Goal: Information Seeking & Learning: Learn about a topic

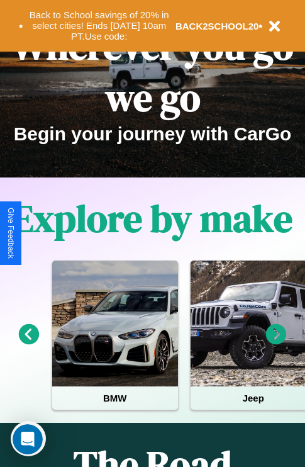
scroll to position [194, 0]
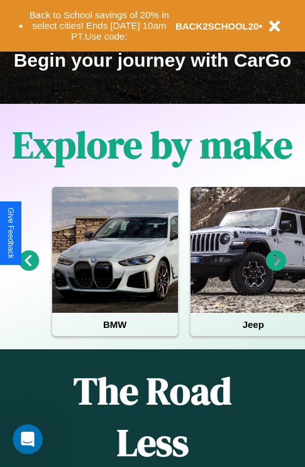
click at [276, 269] on icon at bounding box center [276, 260] width 21 height 21
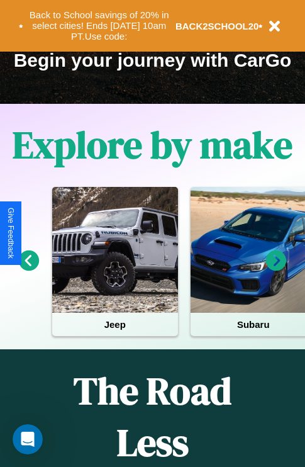
click at [276, 269] on icon at bounding box center [276, 260] width 21 height 21
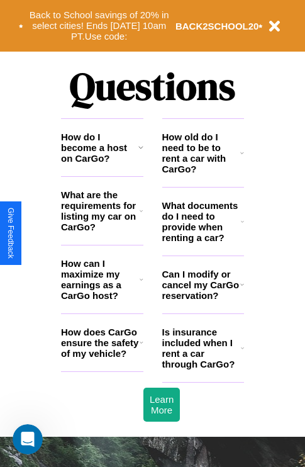
scroll to position [1524, 0]
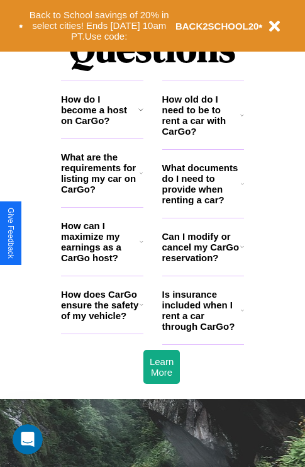
click at [141, 309] on icon at bounding box center [142, 304] width 4 height 10
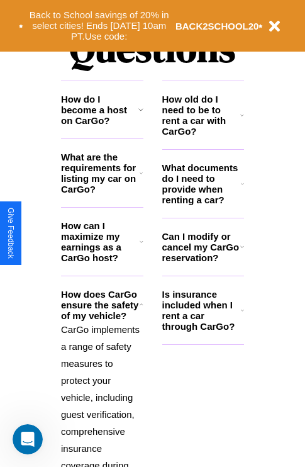
click at [102, 193] on h3 "What are the requirements for listing my car on CarGo?" at bounding box center [100, 173] width 79 height 43
click at [102, 126] on h3 "How do I become a host on CarGo?" at bounding box center [99, 110] width 77 height 32
click at [102, 386] on p "CarGo implements a range of safety measures to protect your vehicle, including …" at bounding box center [102, 474] width 82 height 306
click at [203, 204] on h3 "What documents do I need to provide when renting a car?" at bounding box center [201, 183] width 79 height 43
